Goal: Information Seeking & Learning: Compare options

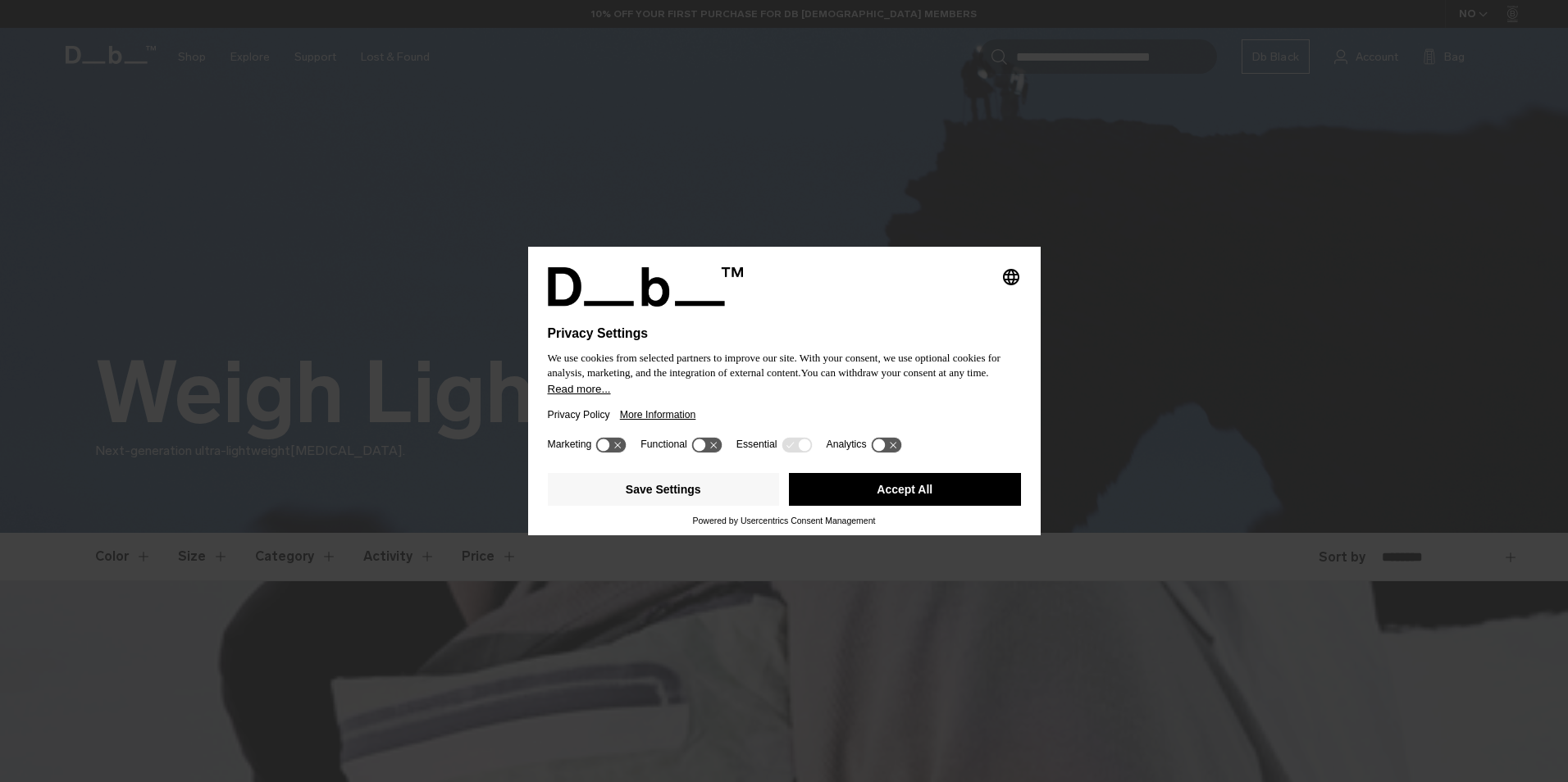
click at [680, 413] on span "More Information" at bounding box center [658, 415] width 77 height 11
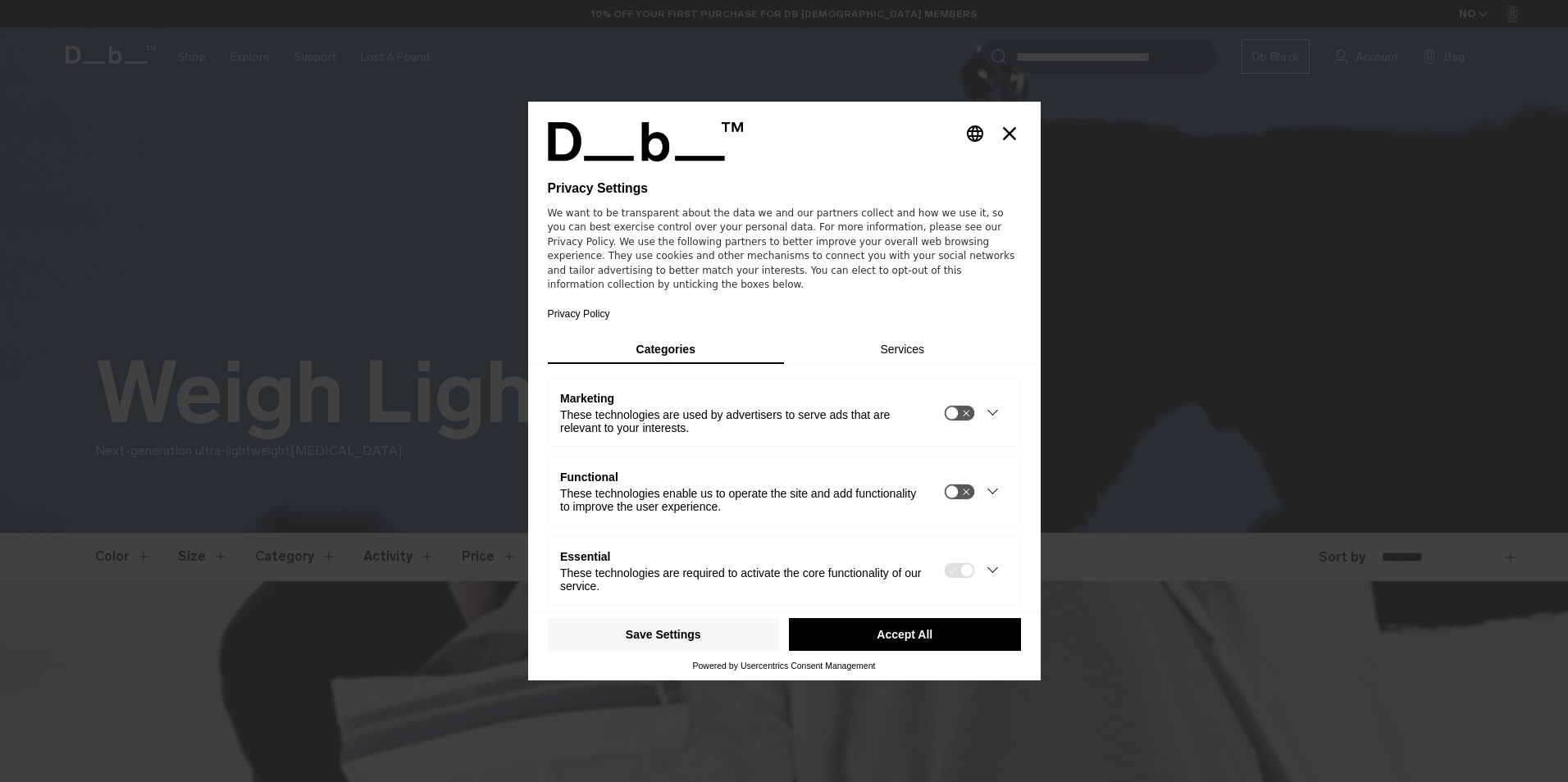
click at [1003, 132] on icon "Close" at bounding box center [1009, 133] width 13 height 13
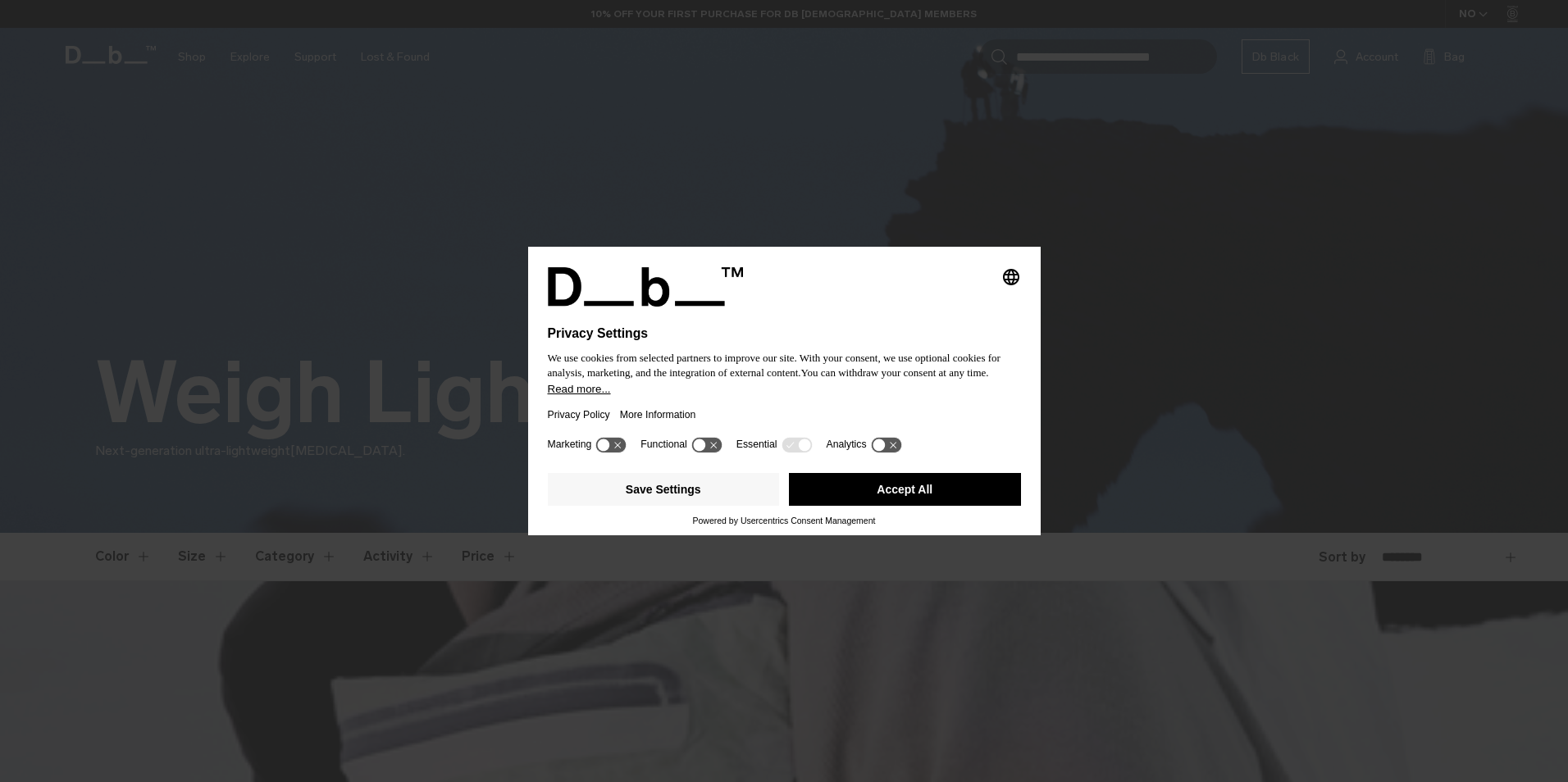
click at [834, 488] on button "Accept All" at bounding box center [904, 489] width 232 height 33
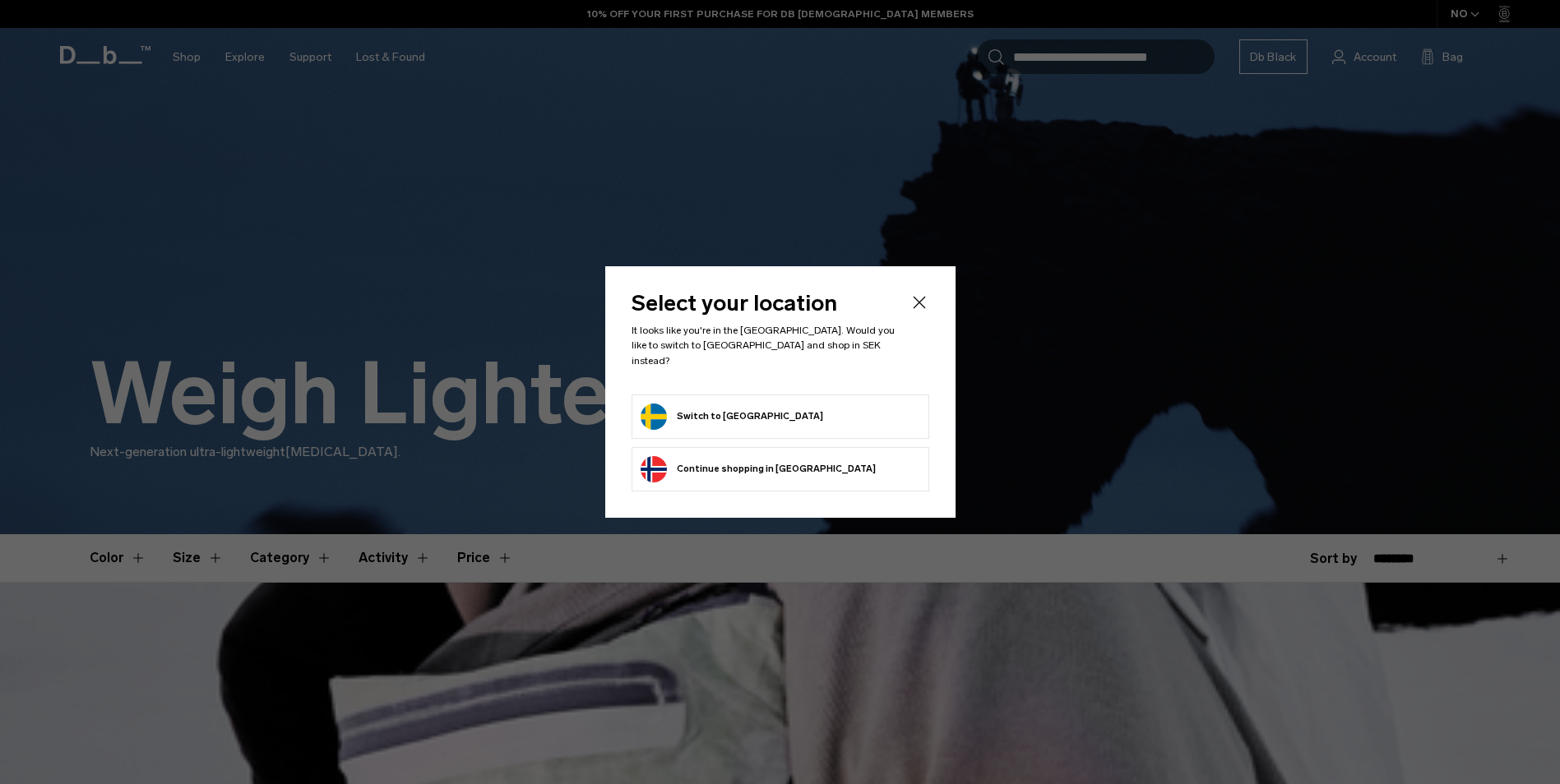
click at [695, 403] on button "Switch to Sweden" at bounding box center [732, 417] width 182 height 27
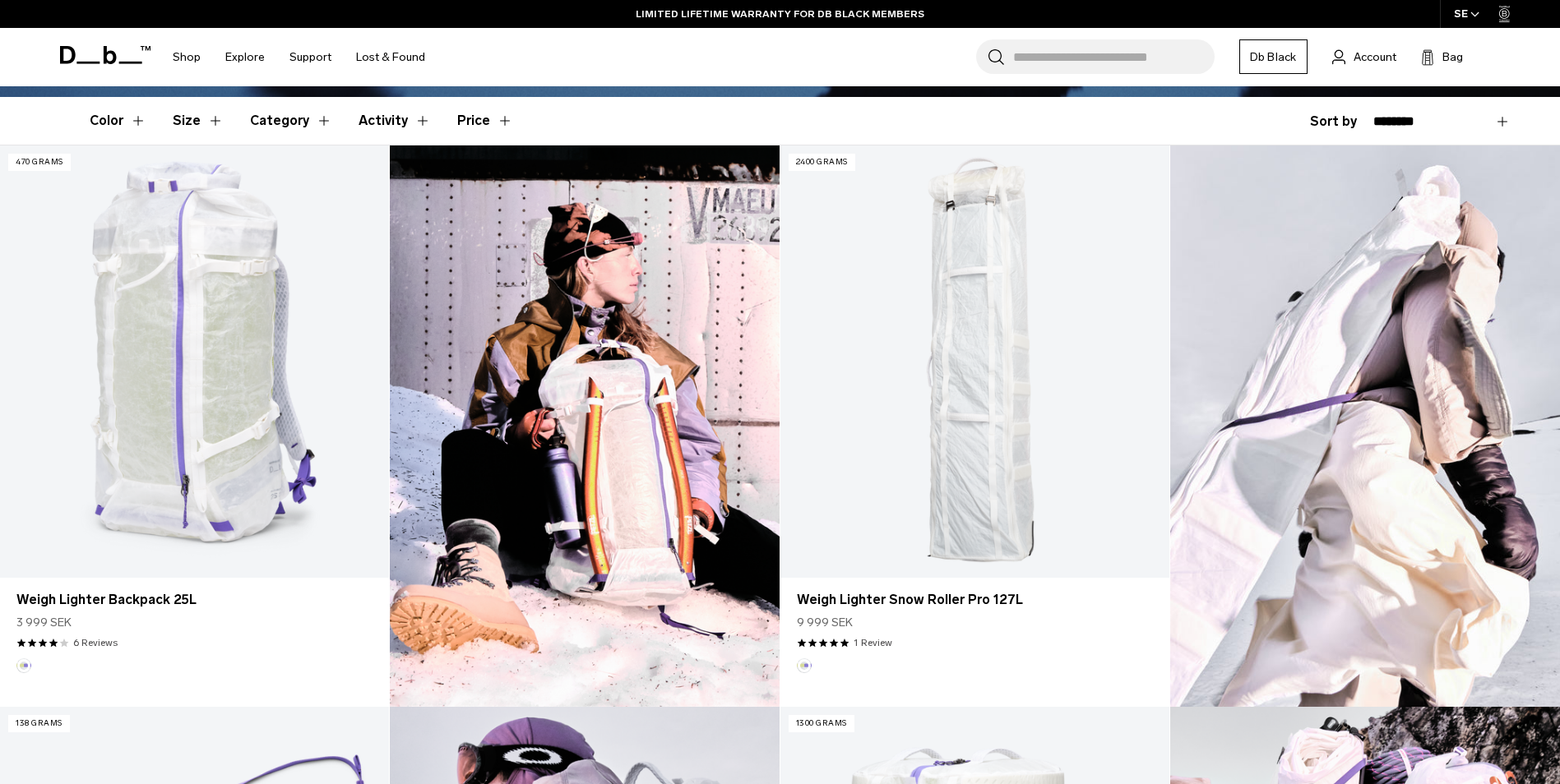
scroll to position [548, 0]
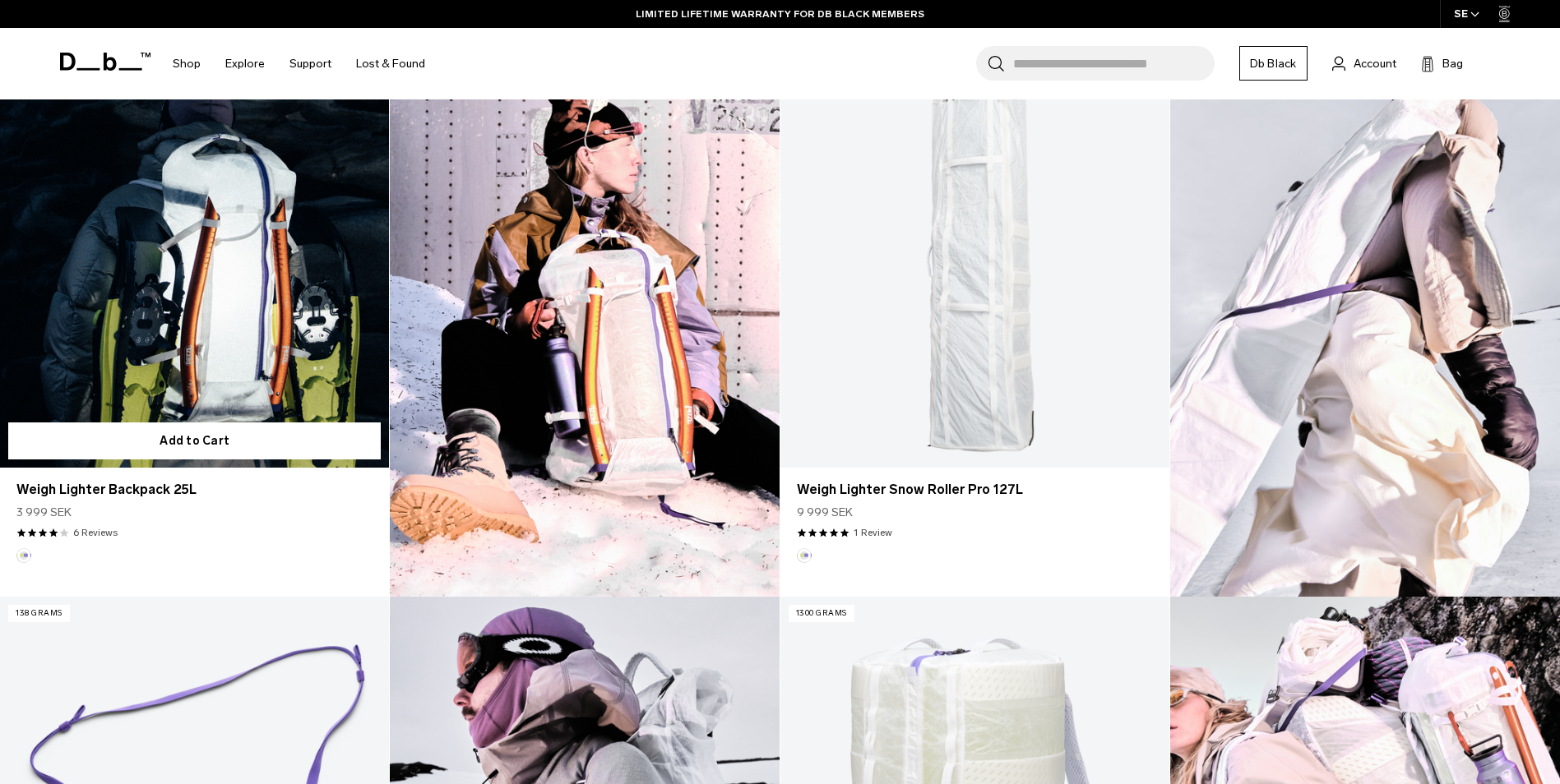
click at [201, 286] on link "Weigh Lighter Backpack 25L" at bounding box center [195, 252] width 389 height 433
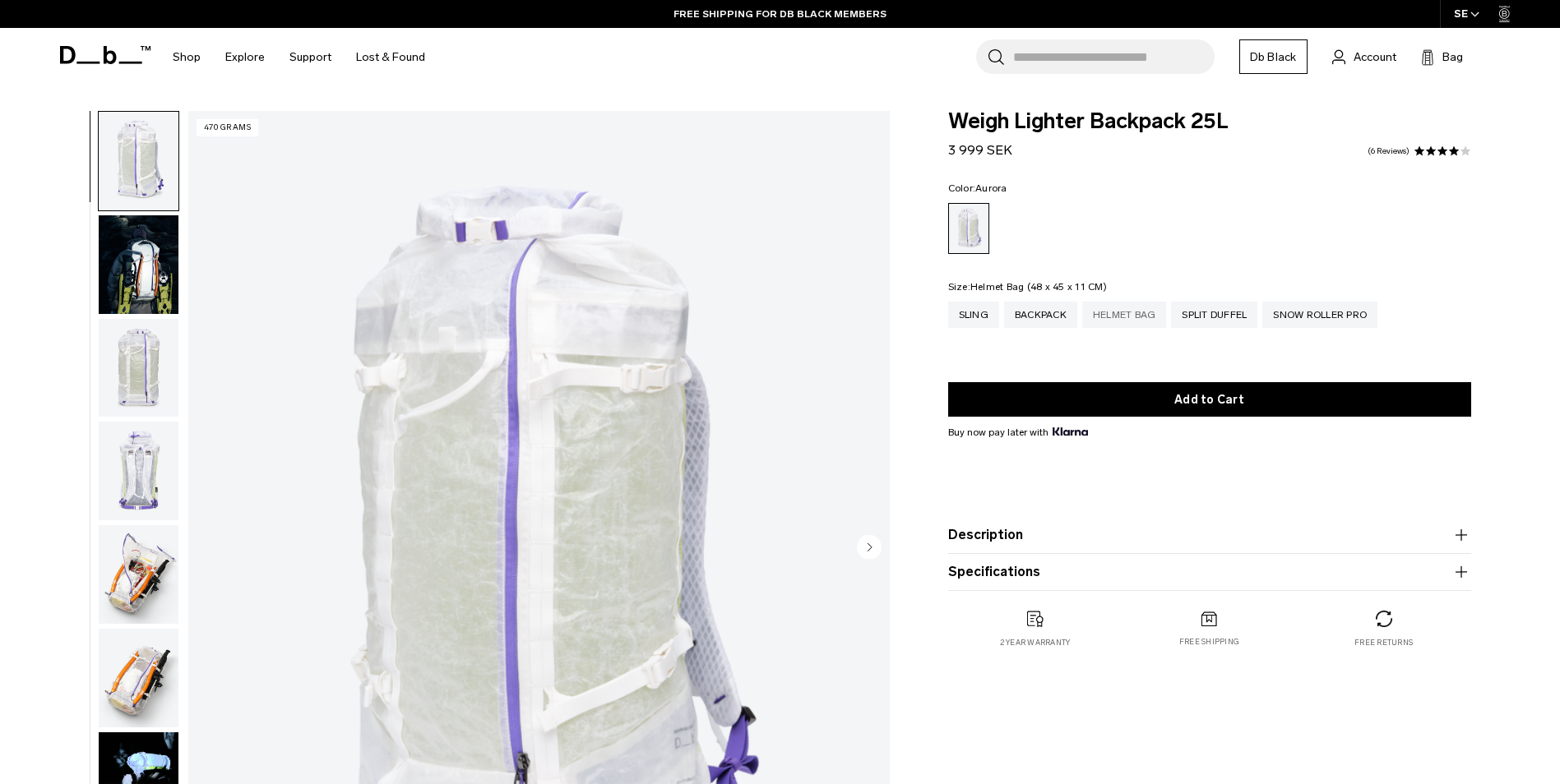
click at [1129, 316] on div "Helmet Bag" at bounding box center [1124, 315] width 85 height 27
click at [863, 547] on circle "Next slide" at bounding box center [870, 547] width 25 height 25
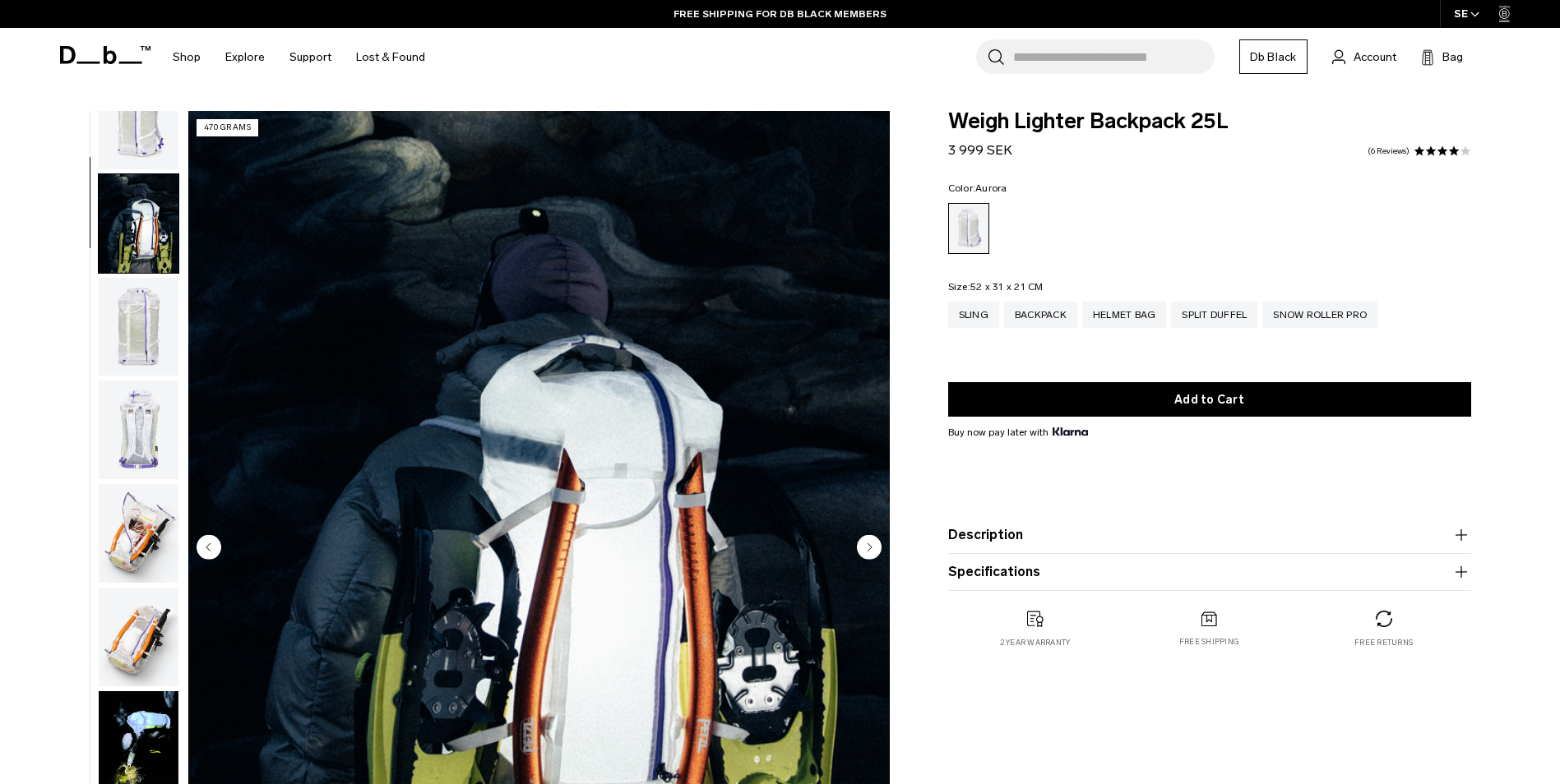
scroll to position [103, 0]
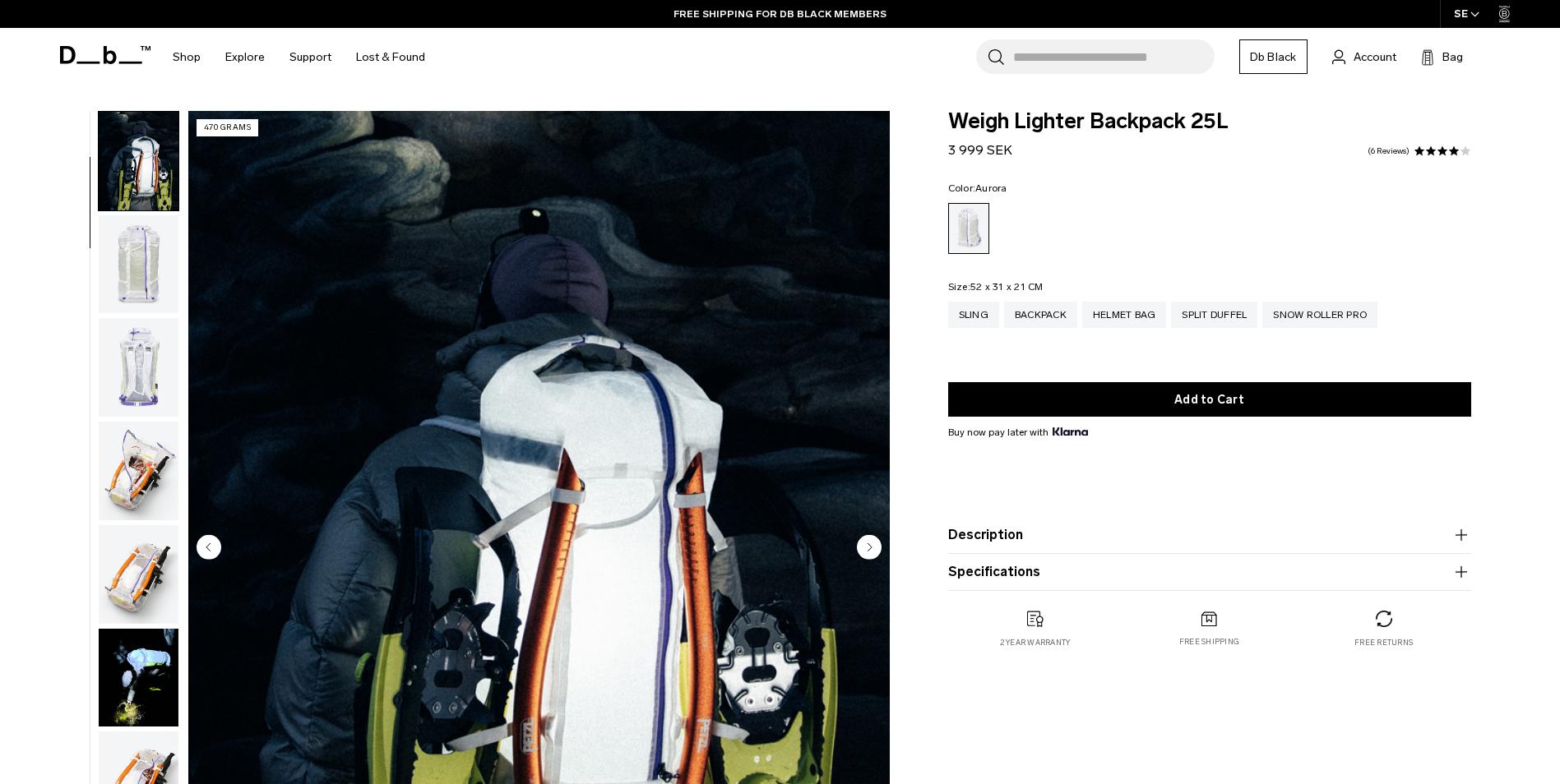
click at [863, 547] on circle "Next slide" at bounding box center [870, 547] width 25 height 25
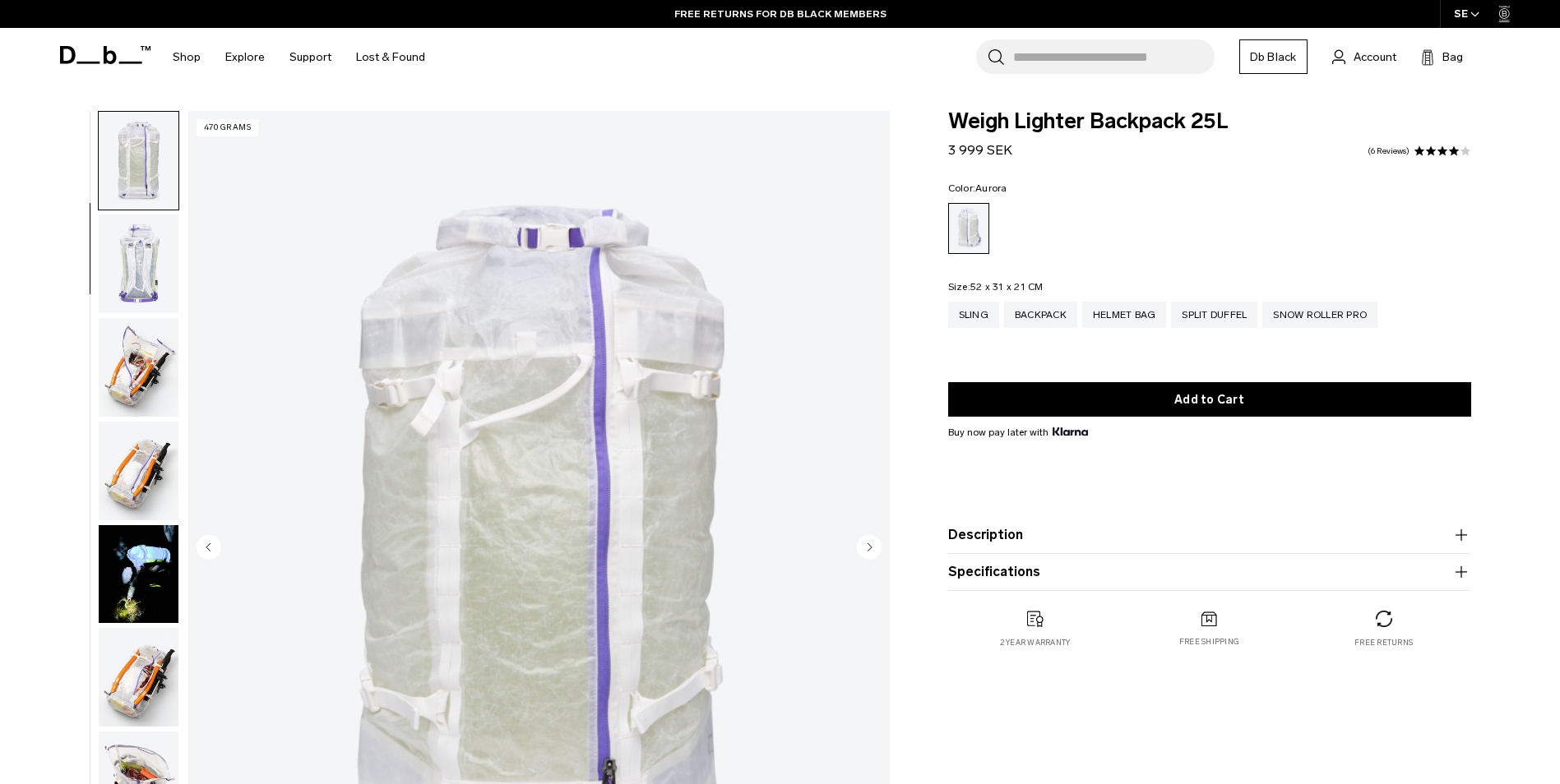
click at [863, 547] on circle "Next slide" at bounding box center [870, 547] width 25 height 25
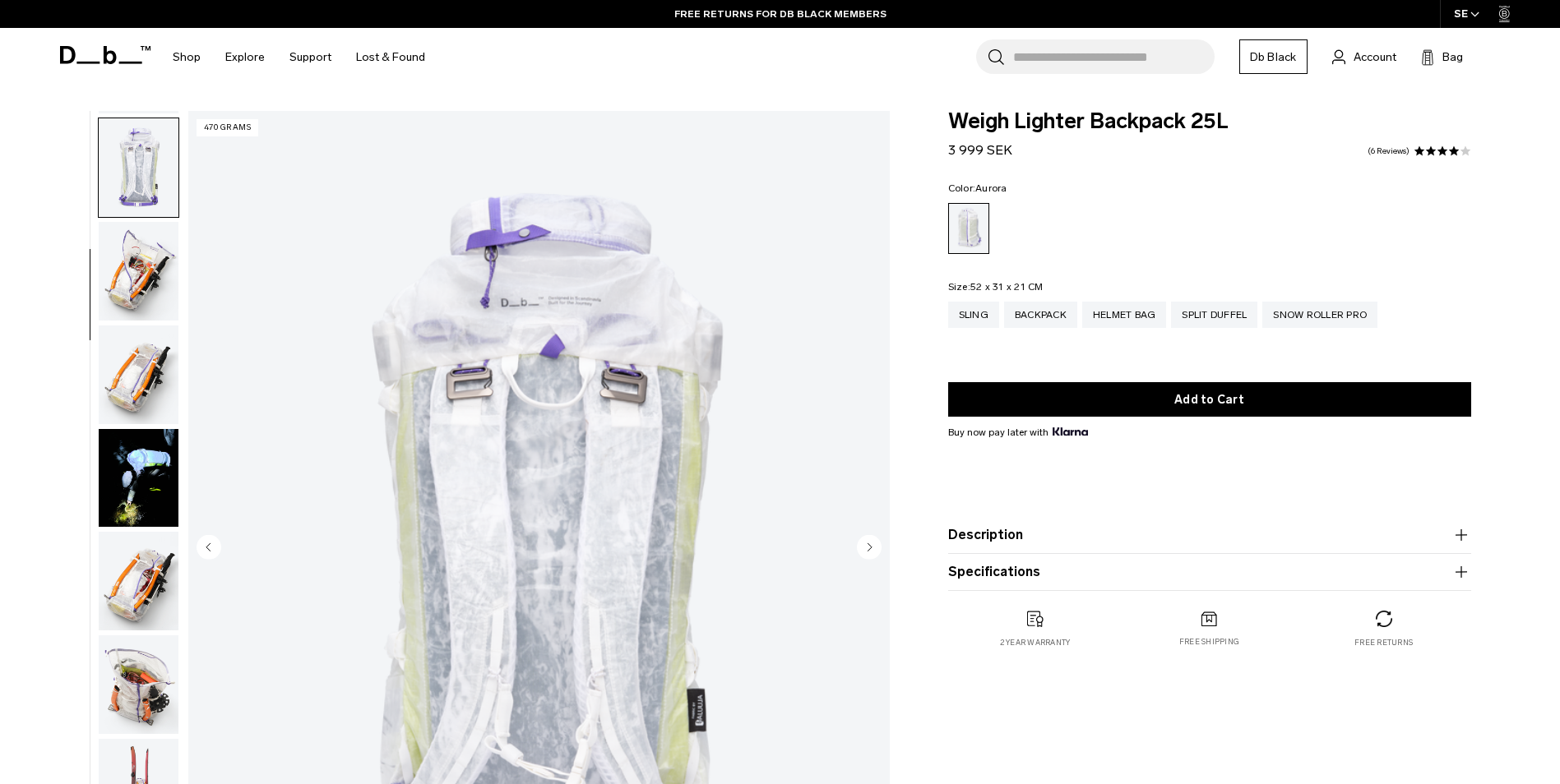
scroll to position [310, 0]
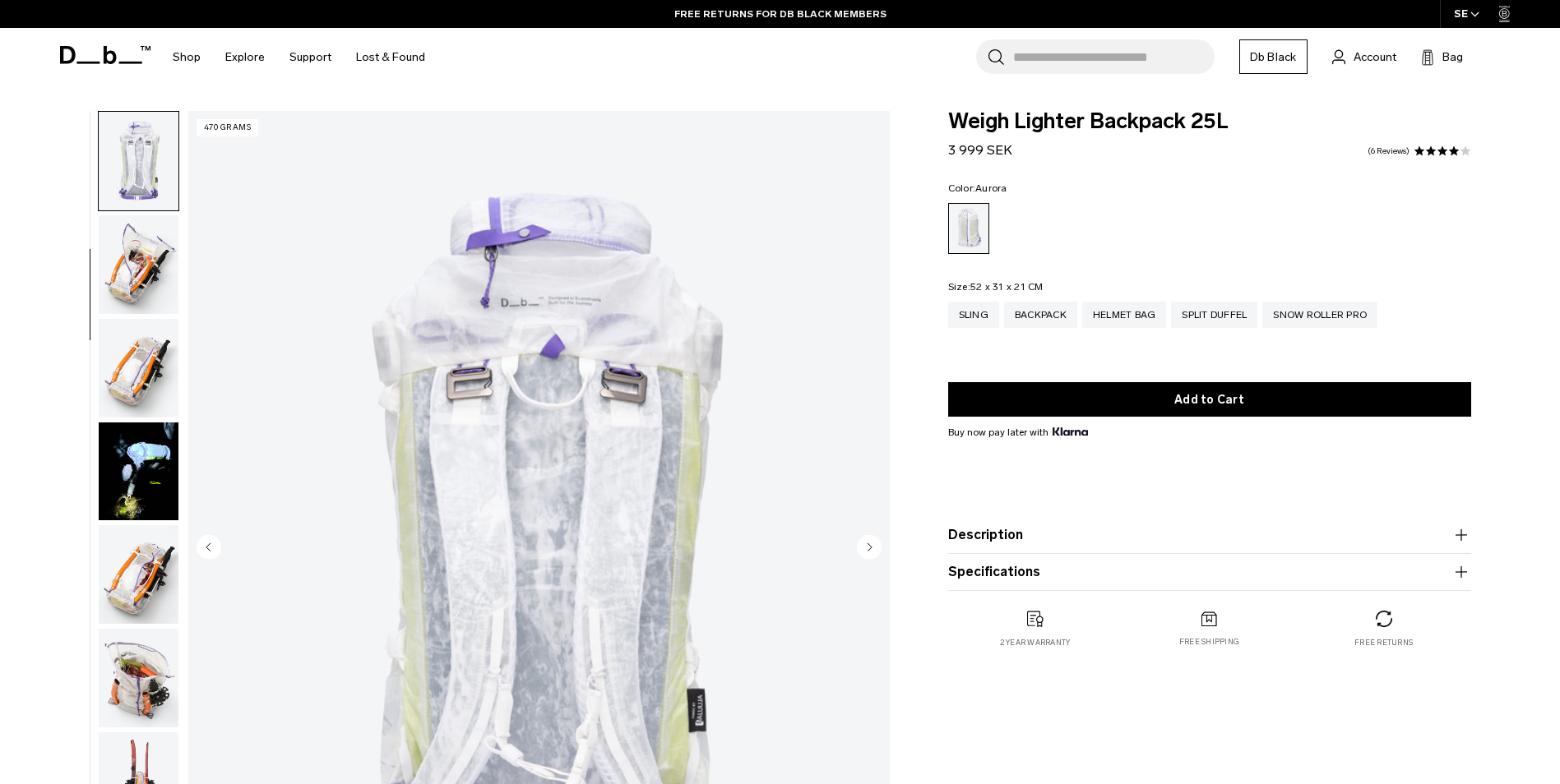
click at [863, 547] on circle "Next slide" at bounding box center [870, 547] width 25 height 25
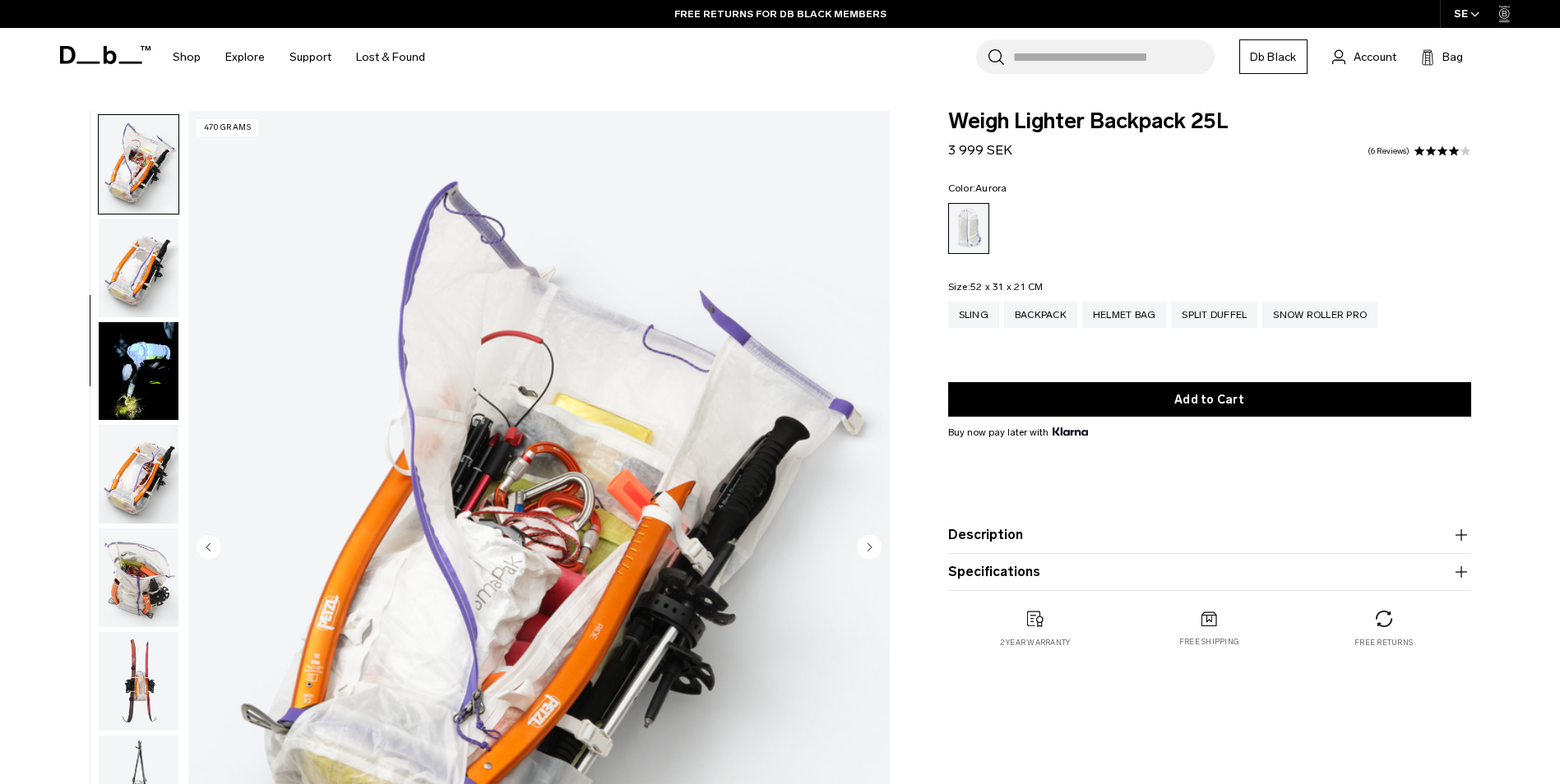
scroll to position [414, 0]
click at [863, 547] on circle "Next slide" at bounding box center [870, 547] width 25 height 25
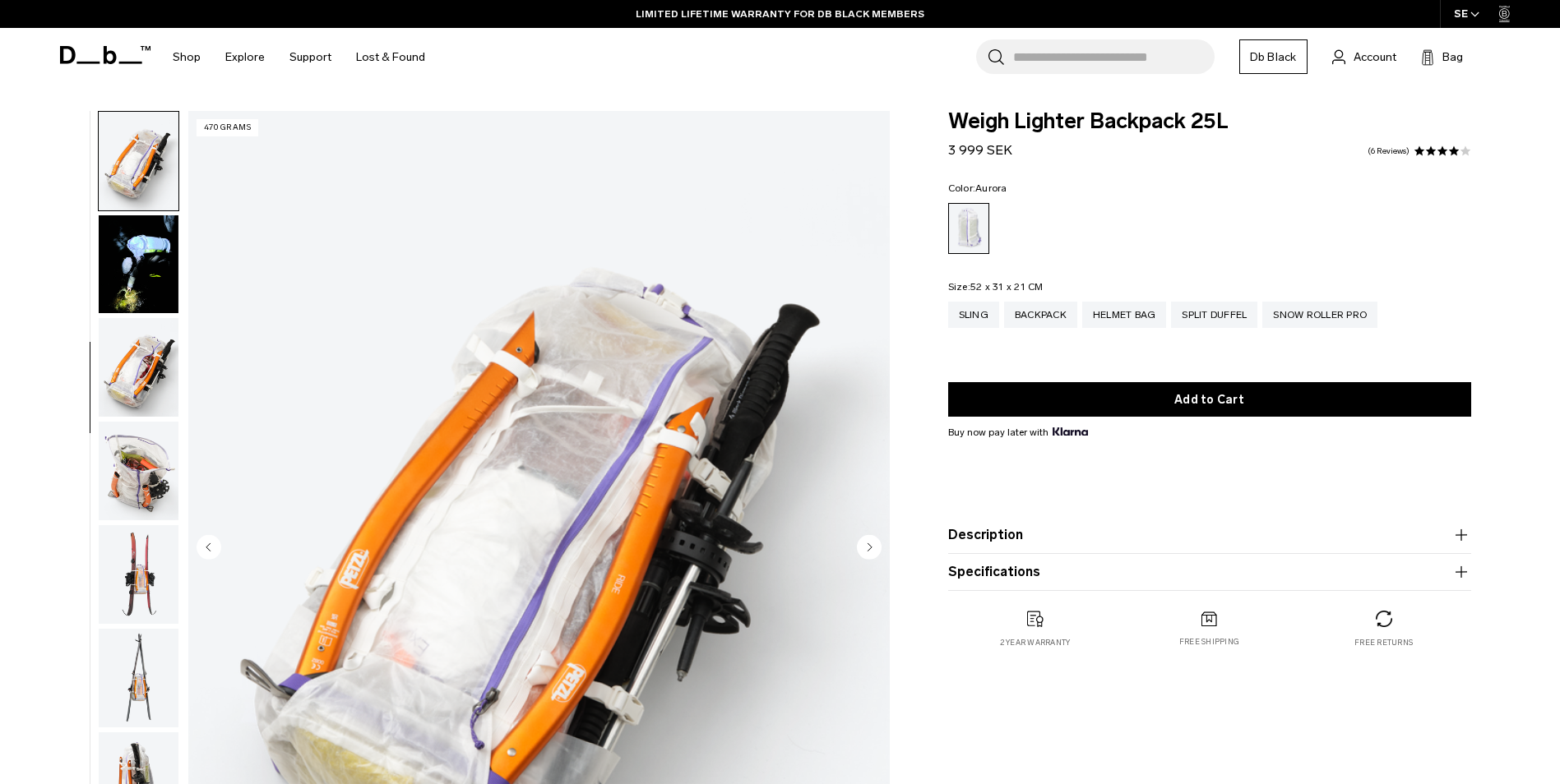
click at [863, 547] on circle "Next slide" at bounding box center [870, 547] width 25 height 25
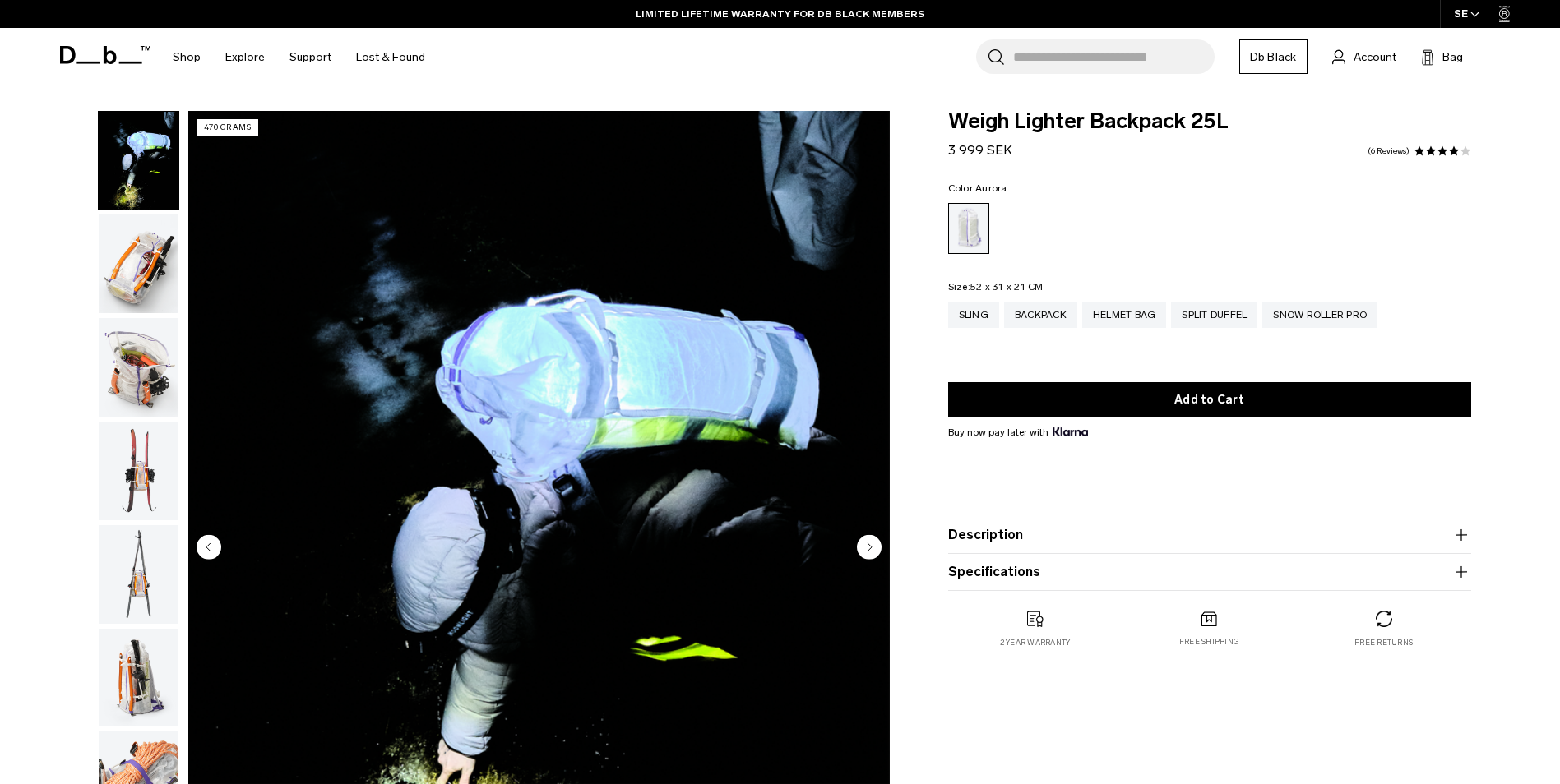
click at [863, 547] on circle "Next slide" at bounding box center [870, 547] width 25 height 25
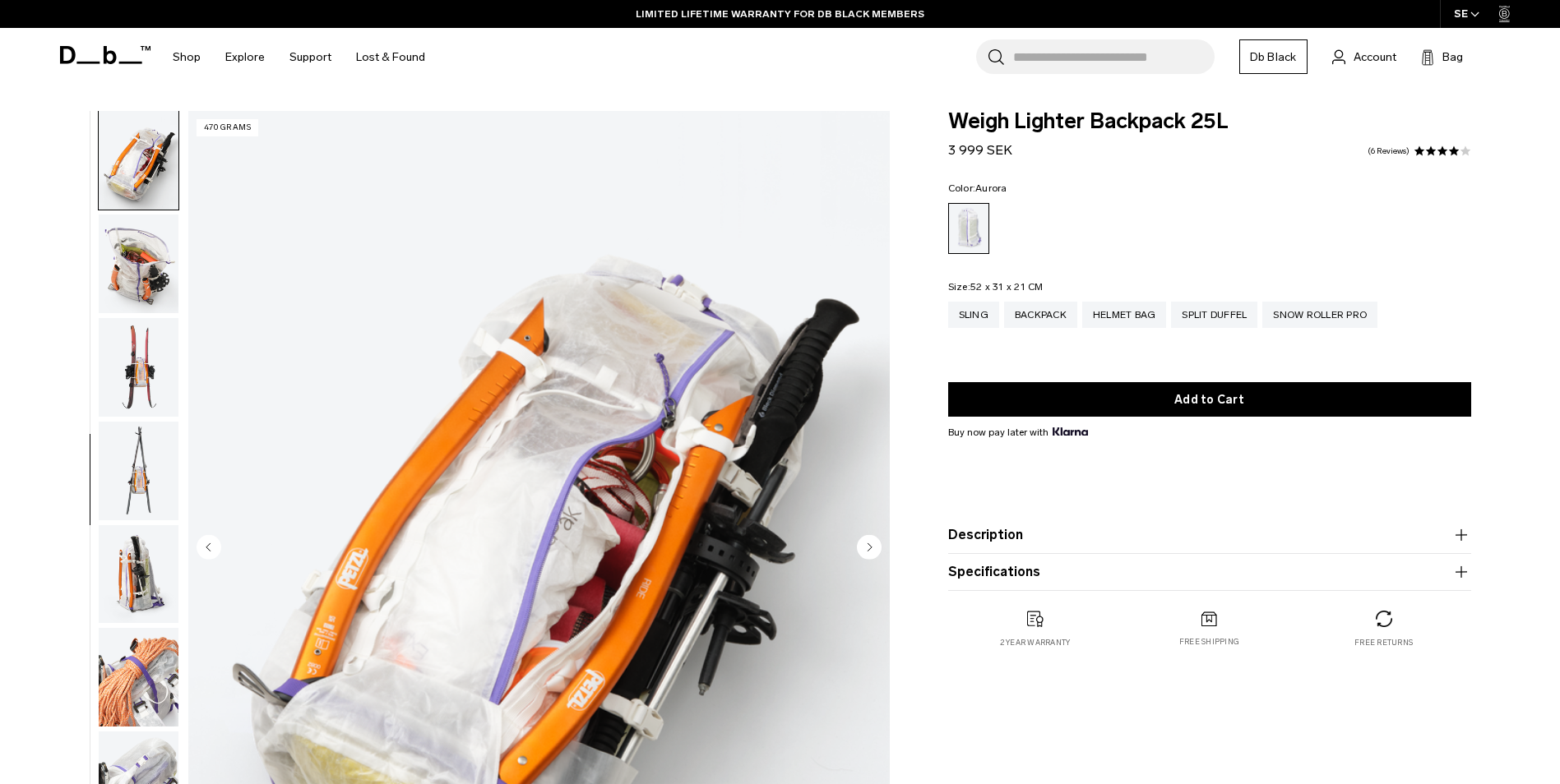
click at [863, 547] on circle "Next slide" at bounding box center [870, 547] width 25 height 25
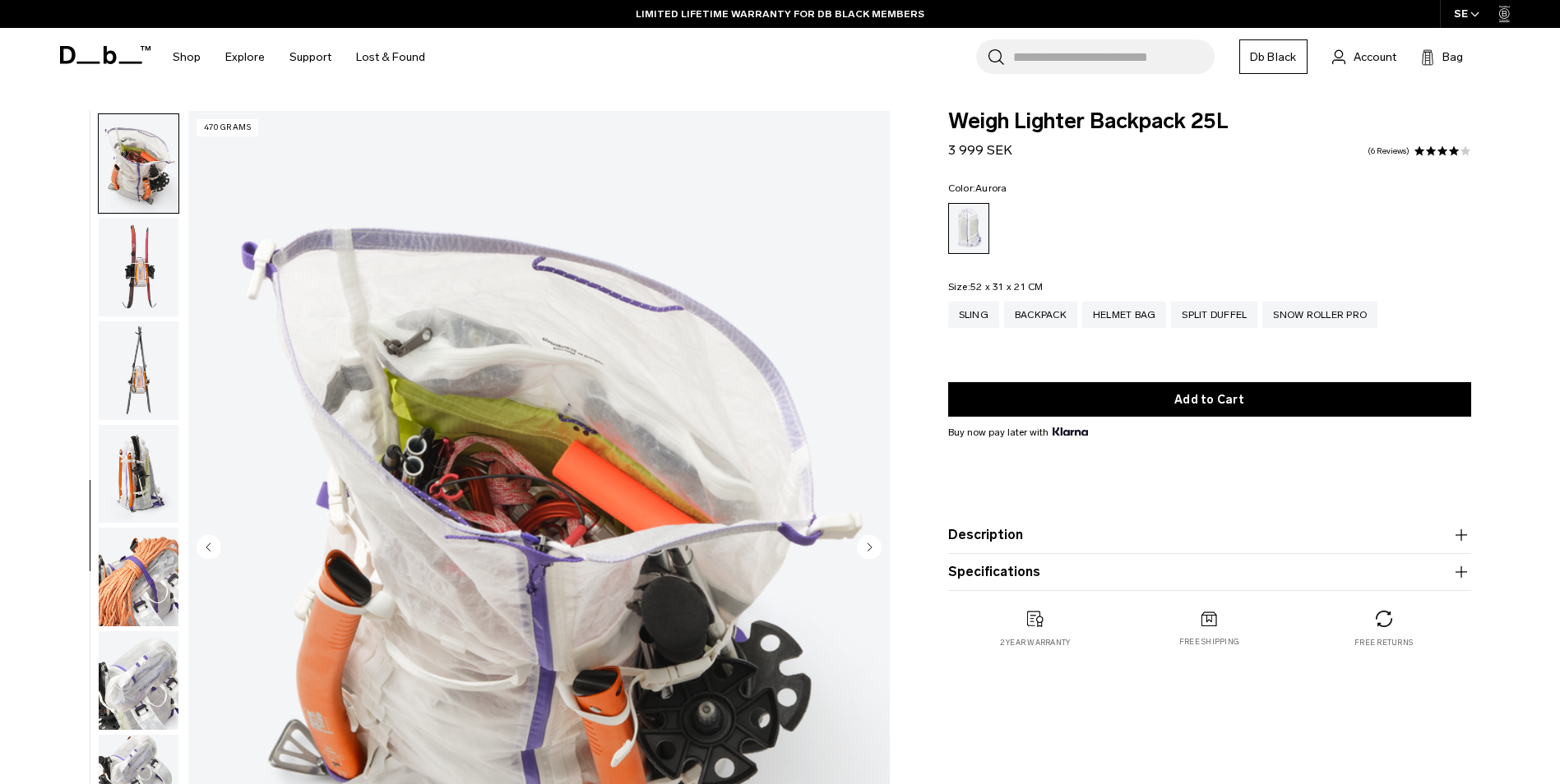
scroll to position [827, 0]
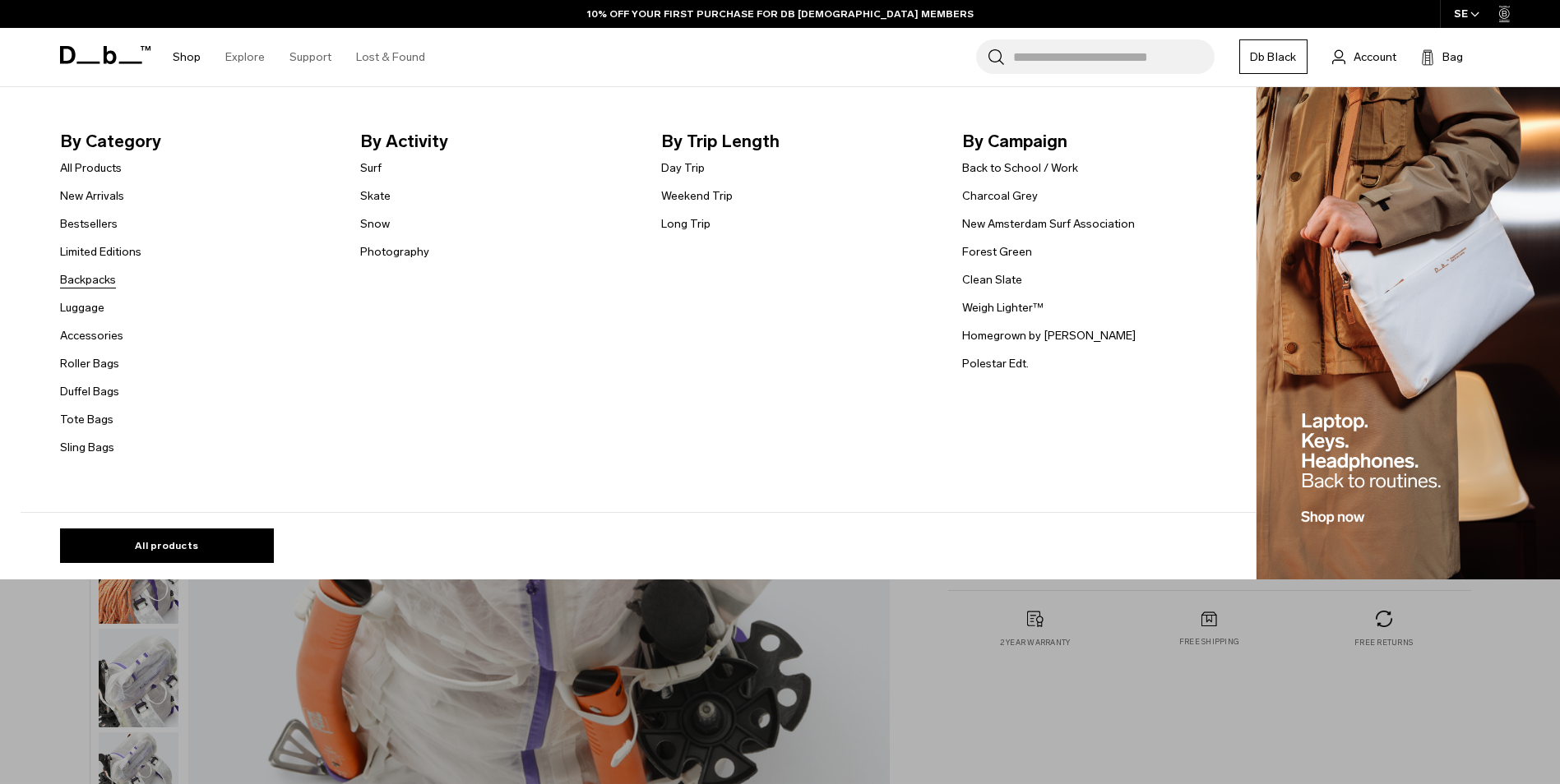
click at [85, 281] on link "Backpacks" at bounding box center [87, 280] width 56 height 17
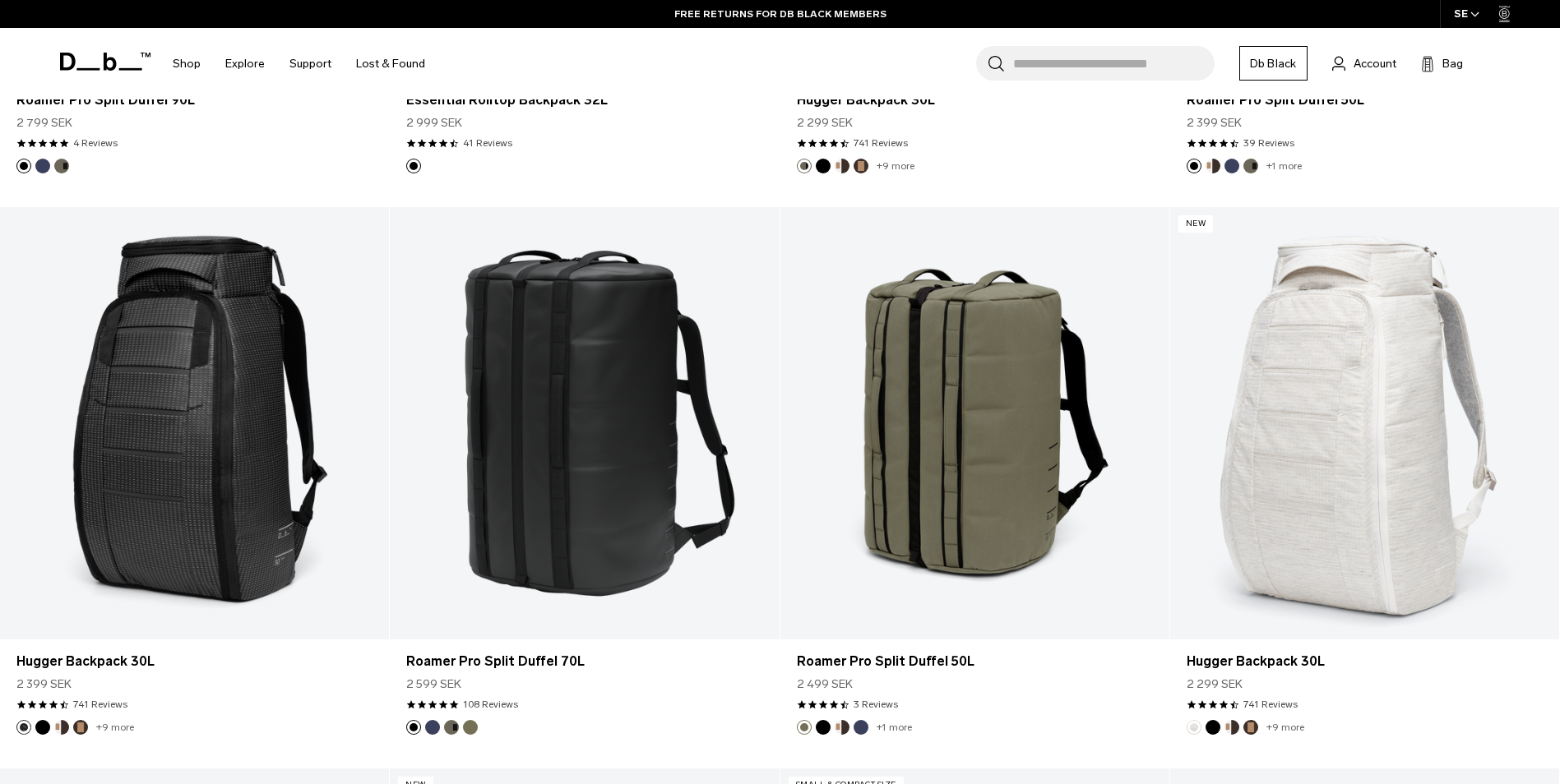
scroll to position [3151, 0]
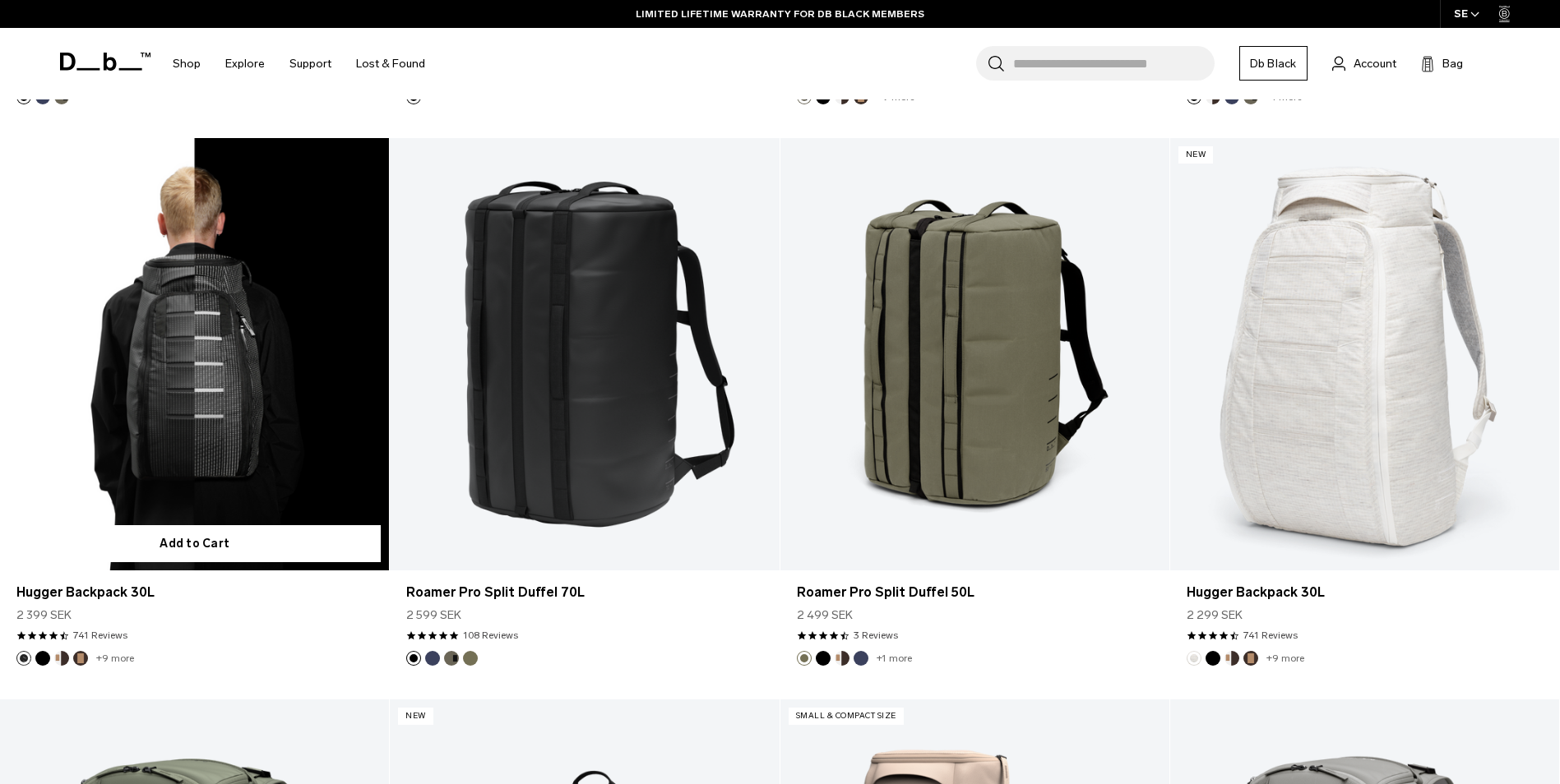
click at [200, 401] on link "Hugger Backpack 30L" at bounding box center [195, 355] width 389 height 433
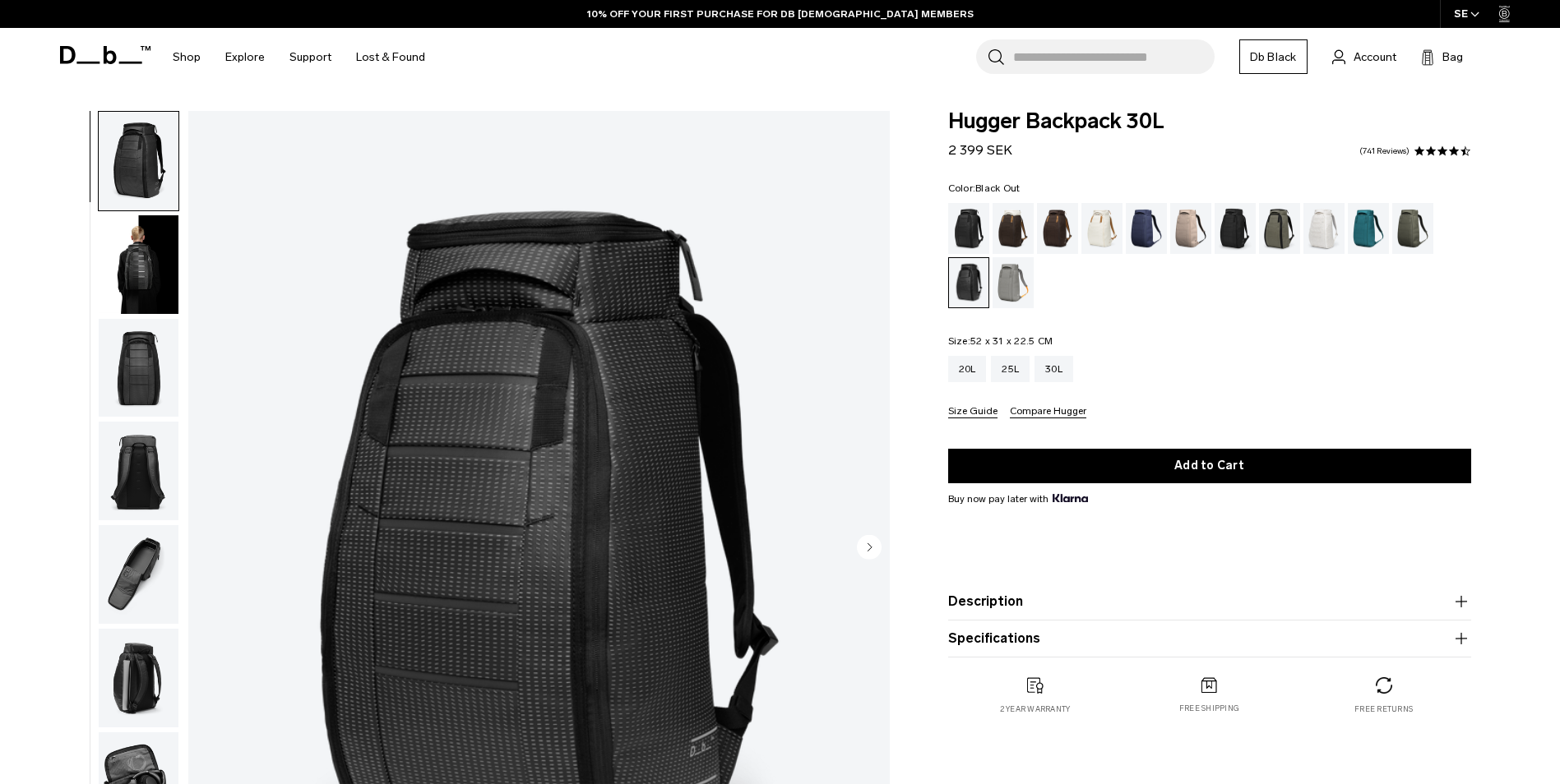
click at [968, 224] on div "Black Out" at bounding box center [969, 229] width 42 height 51
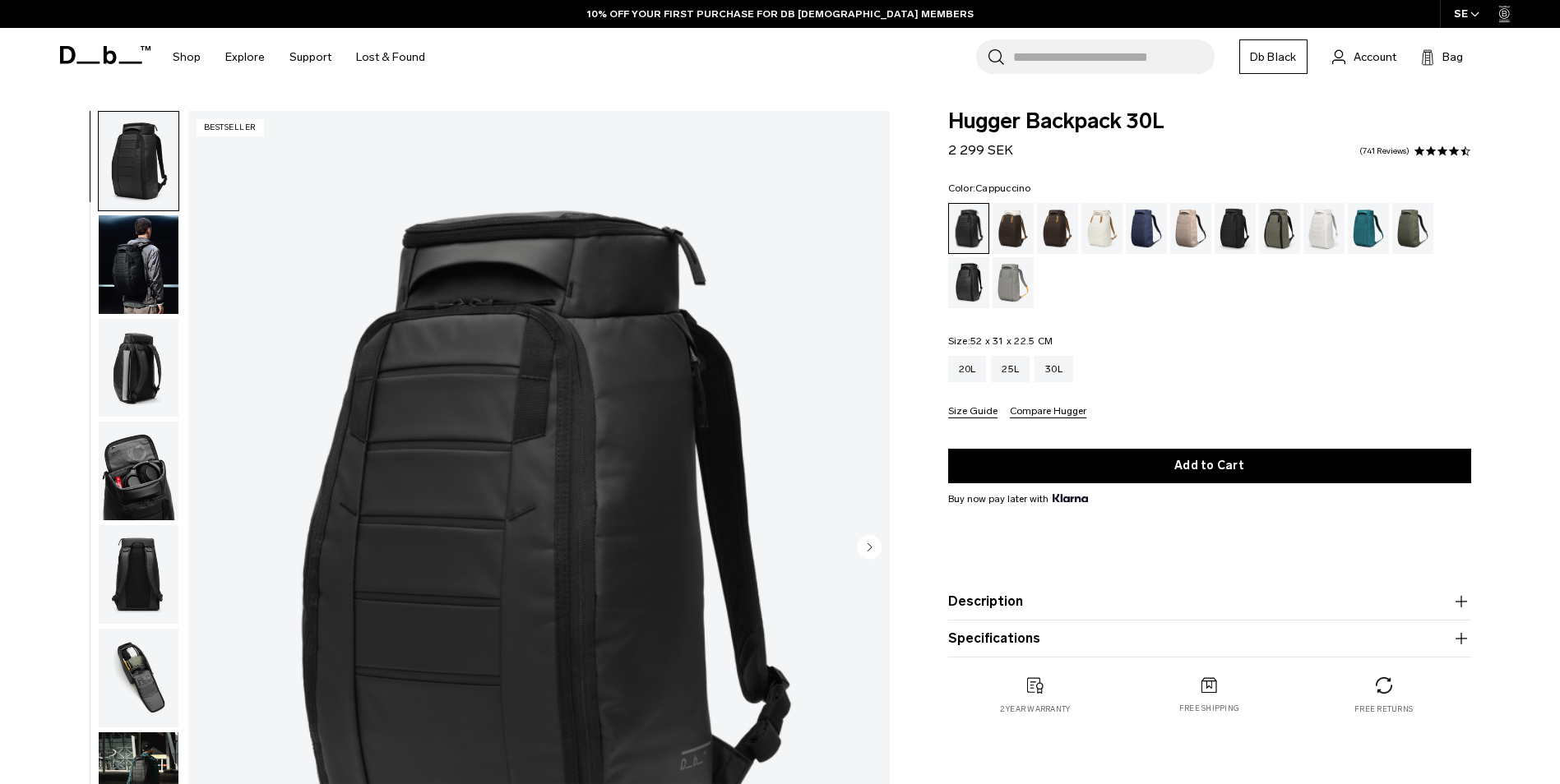
click at [1017, 243] on div "Cappuccino" at bounding box center [1014, 229] width 42 height 51
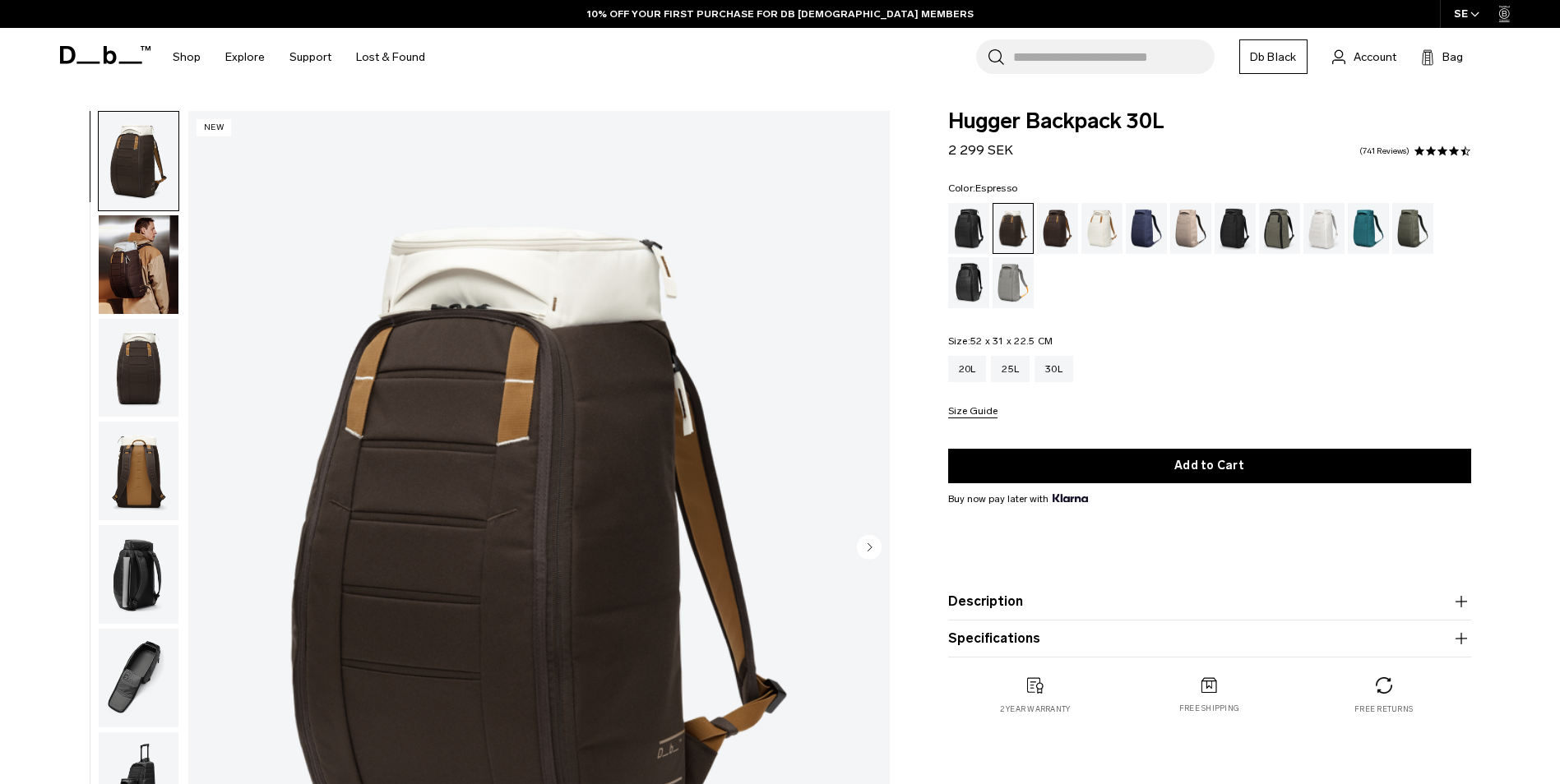
click at [1061, 236] on div "Espresso" at bounding box center [1058, 229] width 42 height 51
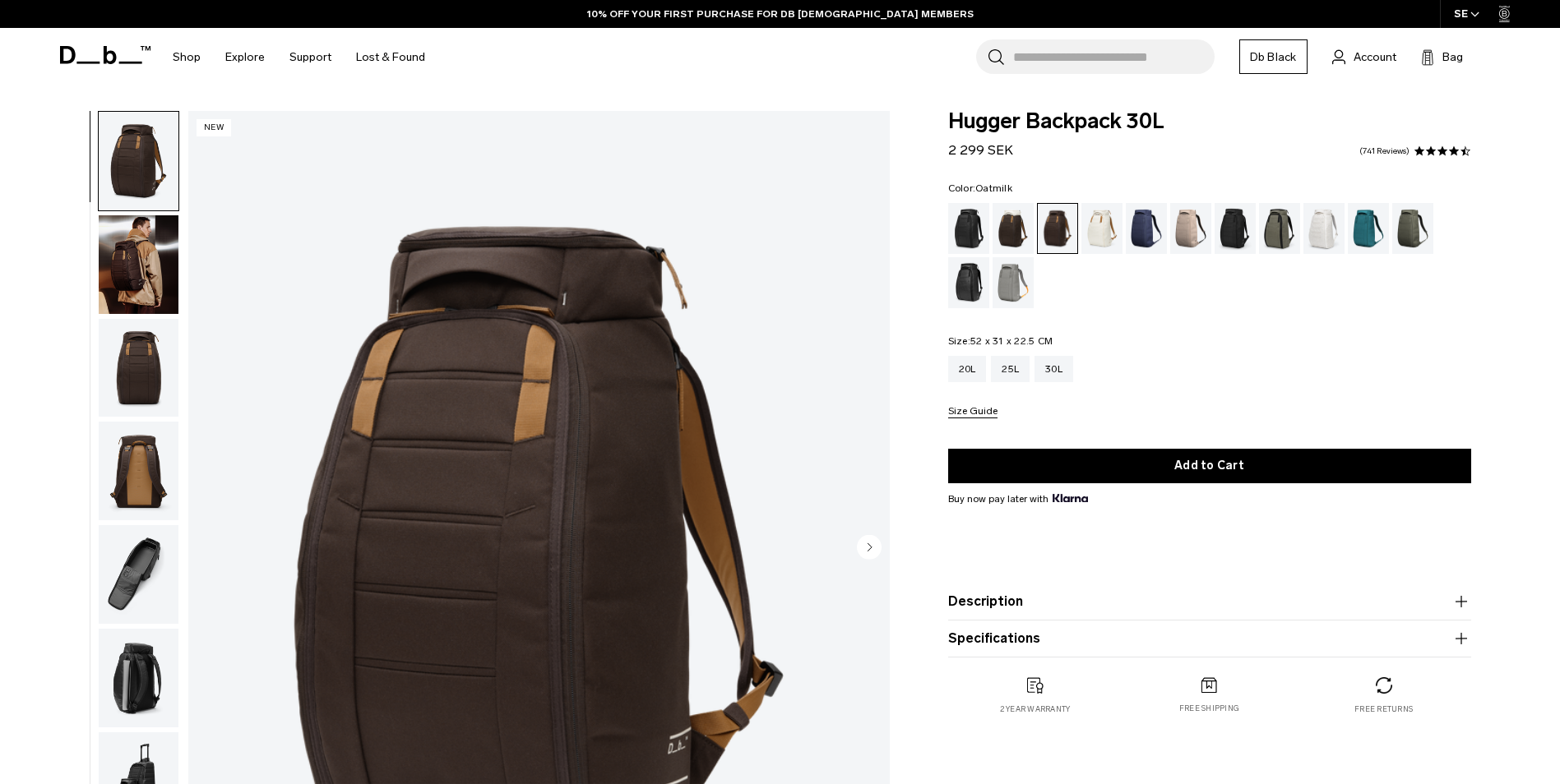
click at [1098, 233] on div "Oatmilk" at bounding box center [1102, 229] width 42 height 51
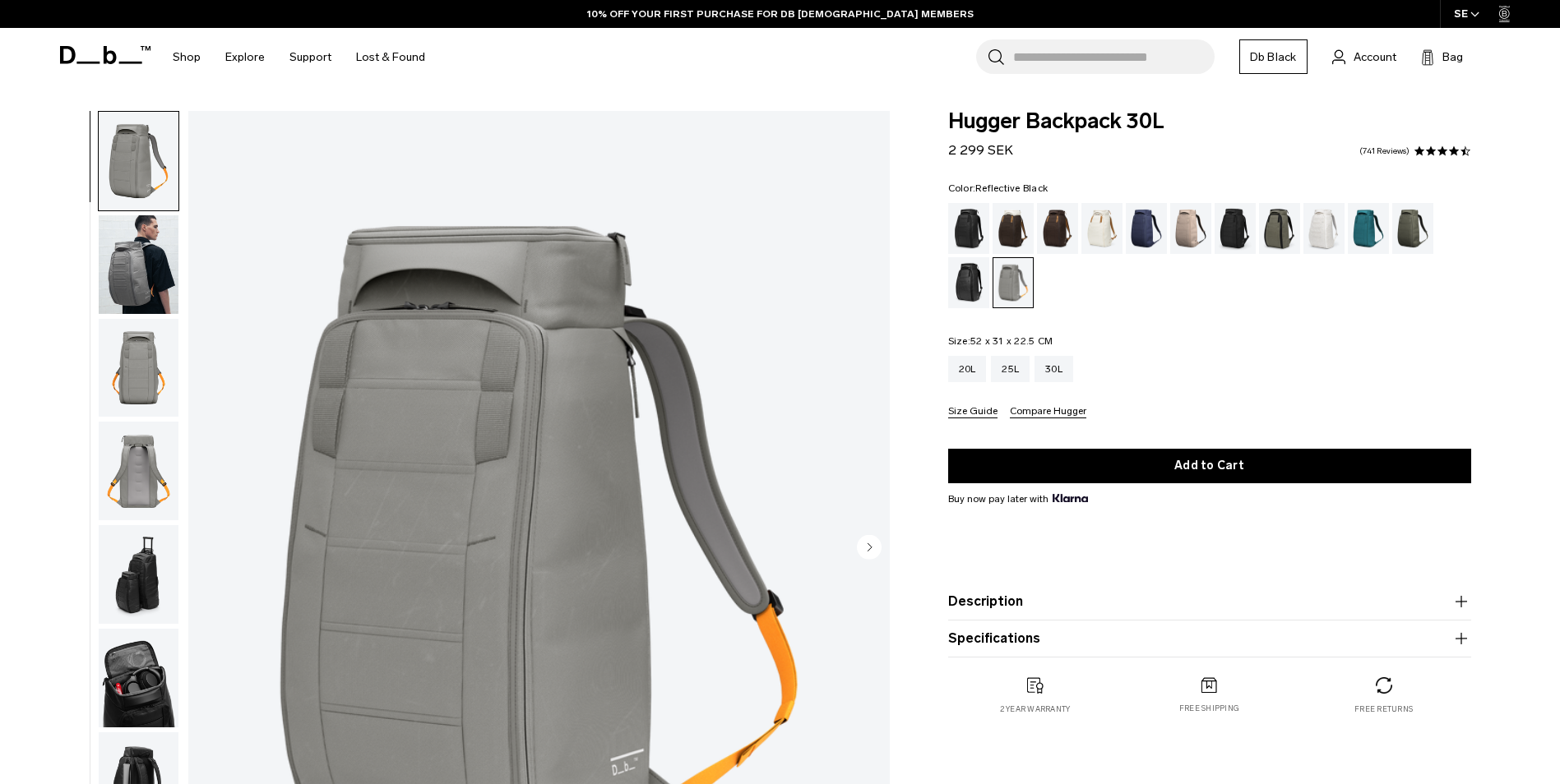
click at [972, 291] on div "Reflective Black" at bounding box center [969, 283] width 42 height 51
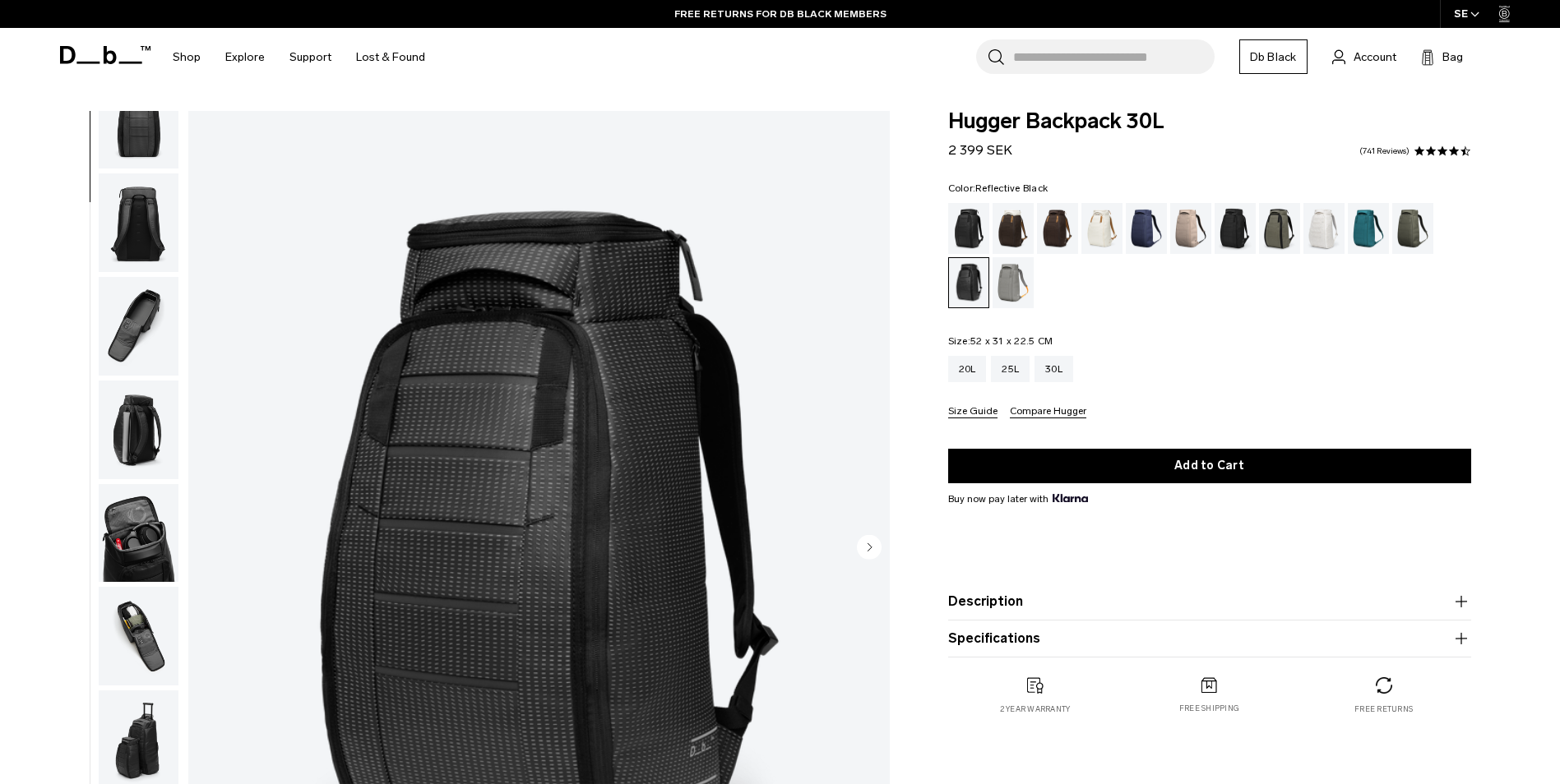
scroll to position [258, 0]
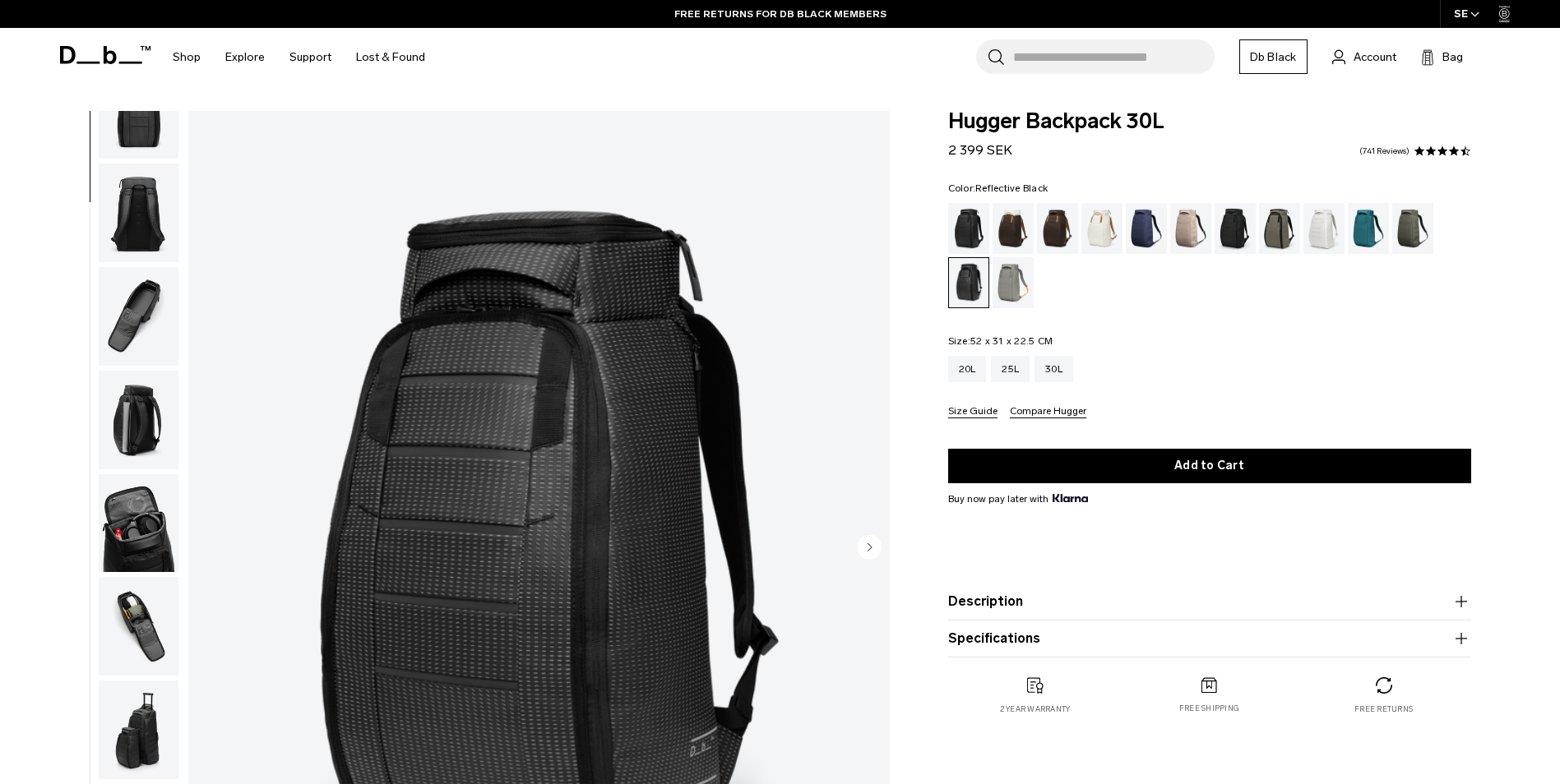
click at [117, 219] on img "button" at bounding box center [139, 213] width 80 height 99
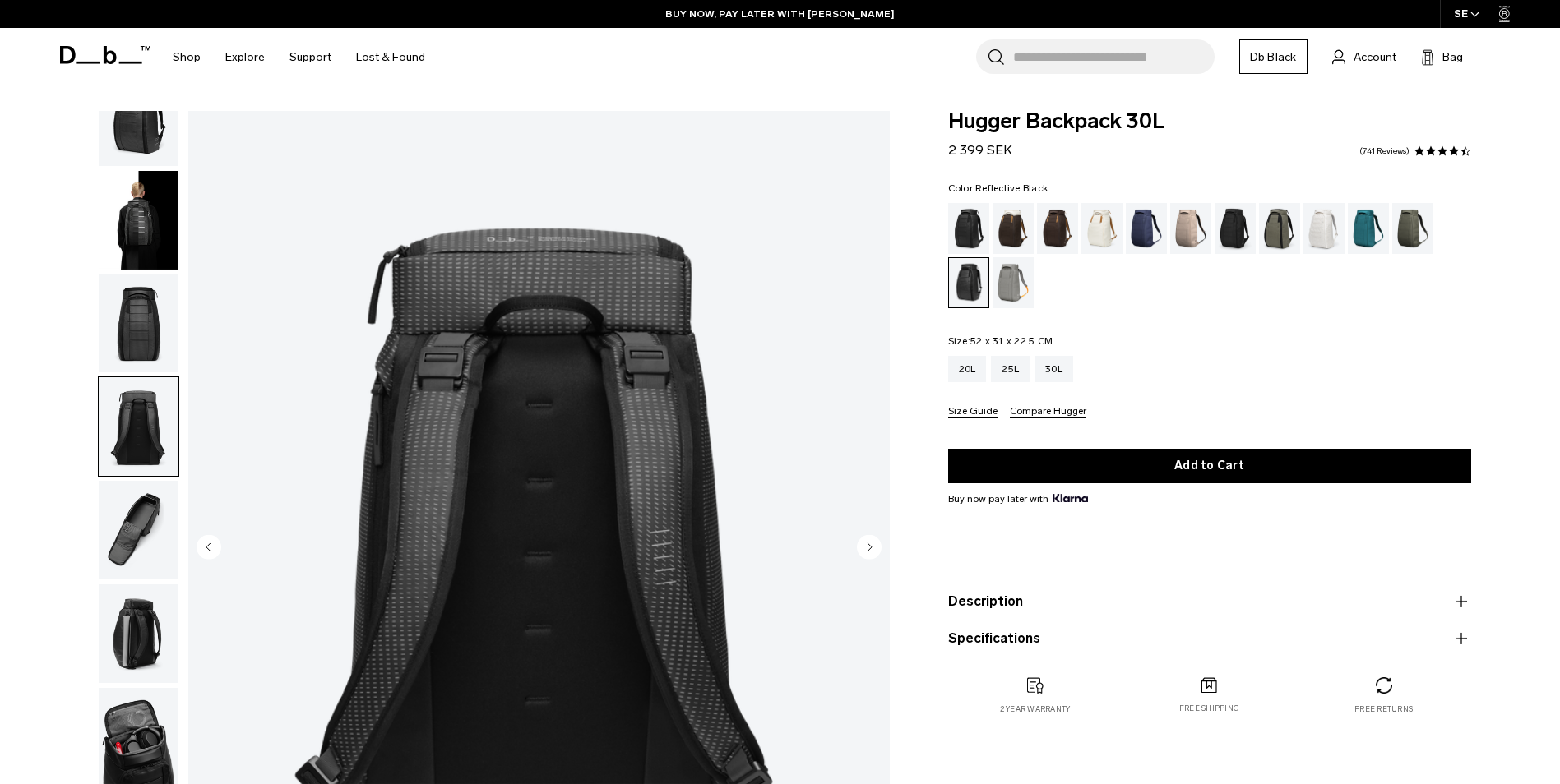
scroll to position [0, 0]
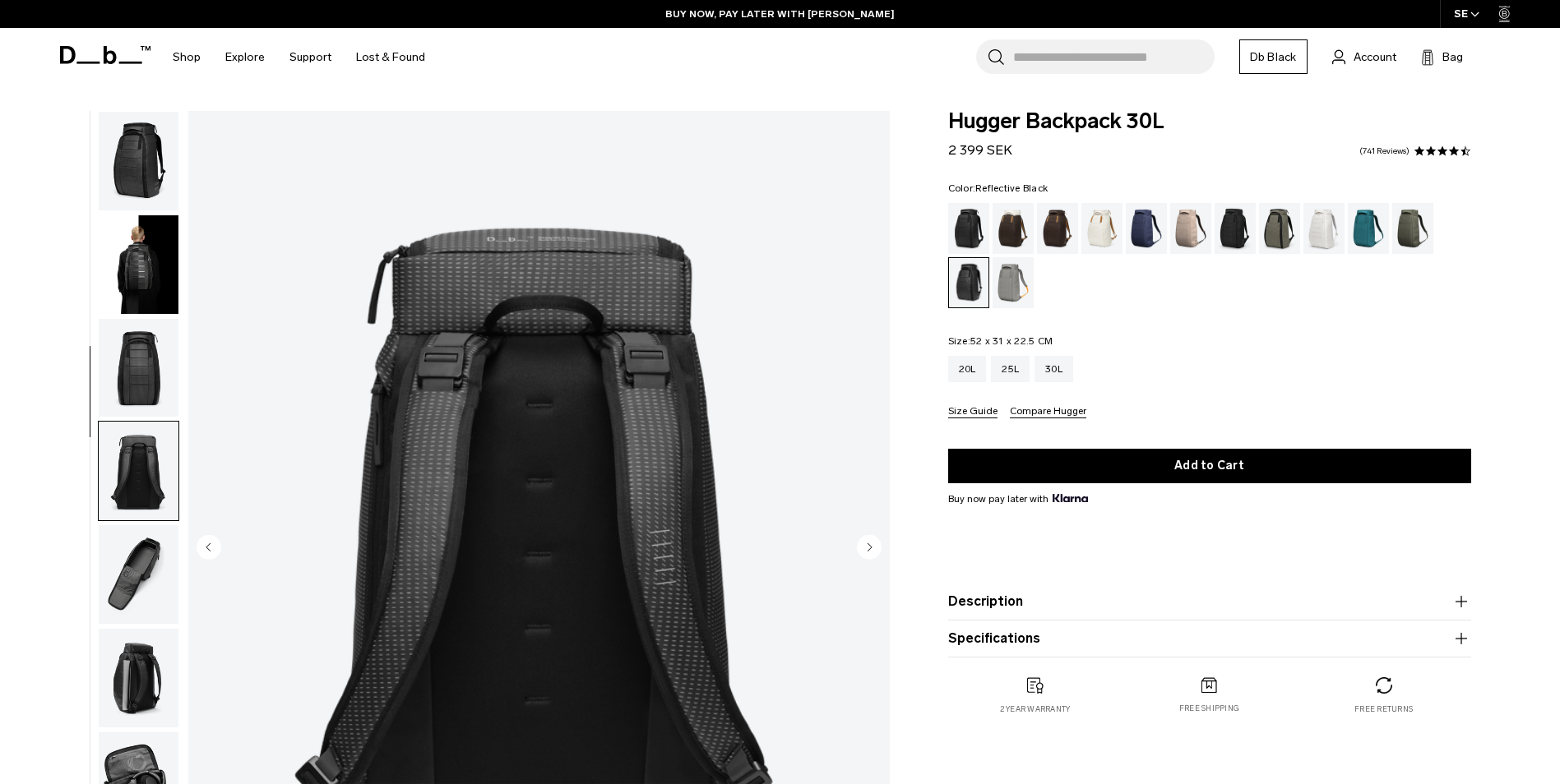
click at [140, 156] on img "button" at bounding box center [139, 161] width 80 height 99
